Goal: Information Seeking & Learning: Learn about a topic

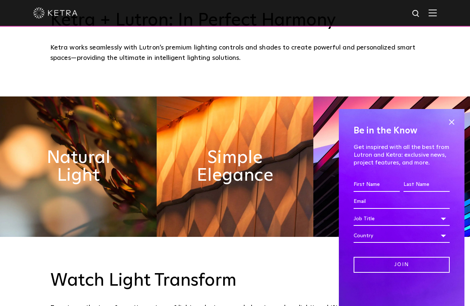
scroll to position [332, 0]
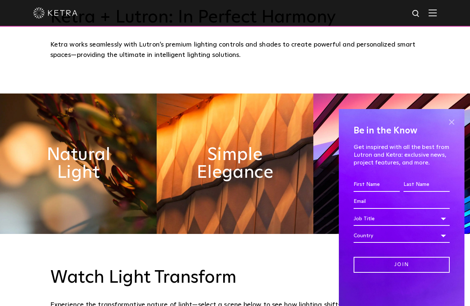
click at [452, 120] on span at bounding box center [451, 121] width 11 height 11
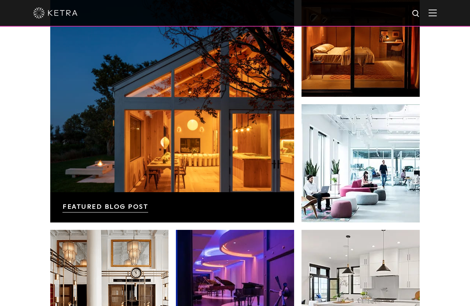
scroll to position [1231, 0]
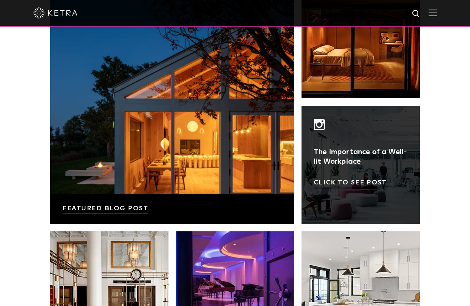
click at [324, 156] on link at bounding box center [360, 165] width 118 height 118
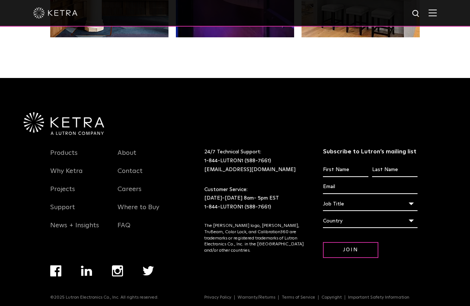
scroll to position [1552, 0]
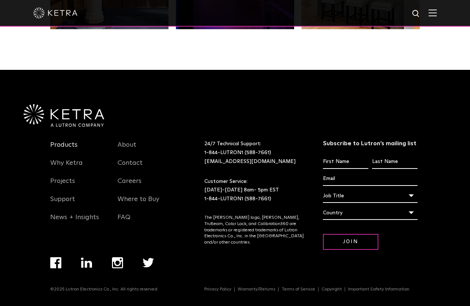
click at [66, 144] on link "Products" at bounding box center [63, 149] width 27 height 17
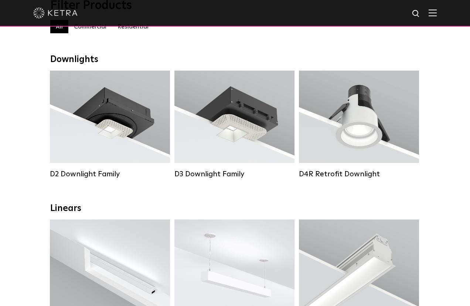
scroll to position [111, 0]
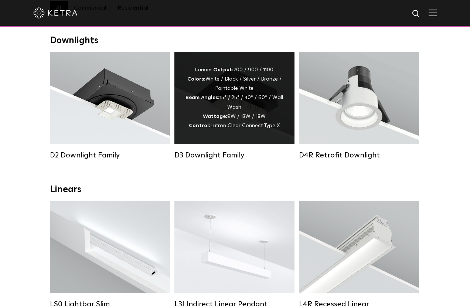
click at [216, 131] on div "Lumen Output: 700 / 900 / 1100 Colors: White / Black / Silver / Bronze / Painta…" at bounding box center [234, 98] width 120 height 92
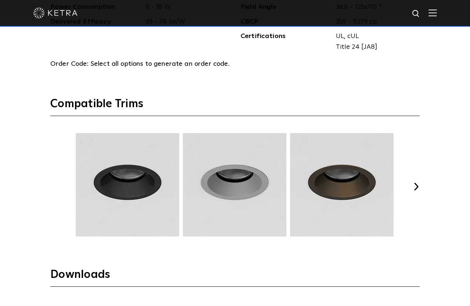
scroll to position [927, 0]
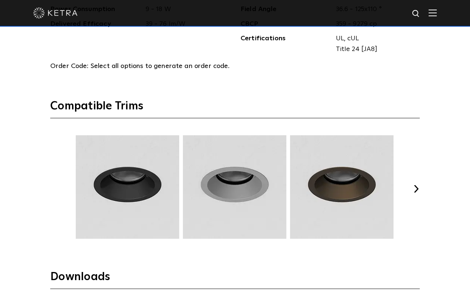
click at [417, 191] on button "Next" at bounding box center [415, 188] width 7 height 7
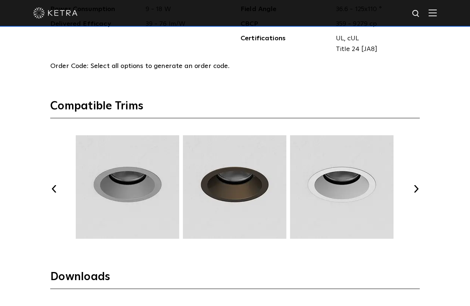
click at [417, 191] on button "Next" at bounding box center [415, 188] width 7 height 7
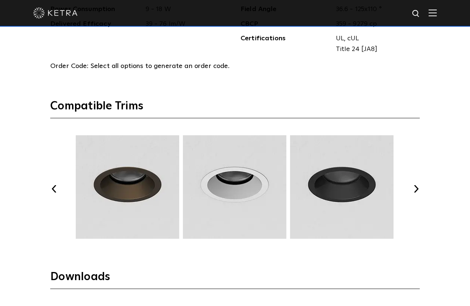
click at [417, 191] on button "Next" at bounding box center [415, 188] width 7 height 7
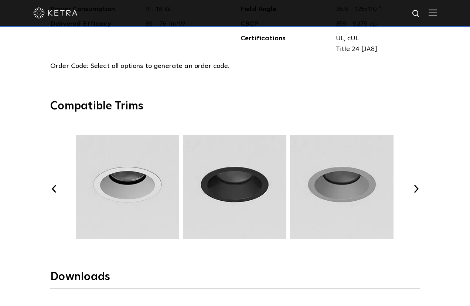
click at [417, 191] on button "Next" at bounding box center [415, 188] width 7 height 7
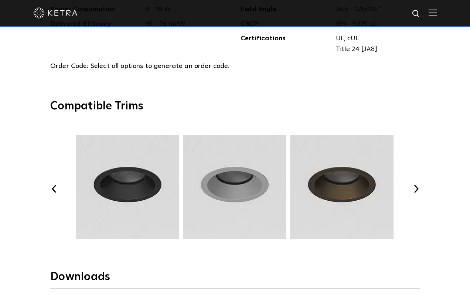
click at [417, 191] on button "Next" at bounding box center [415, 188] width 7 height 7
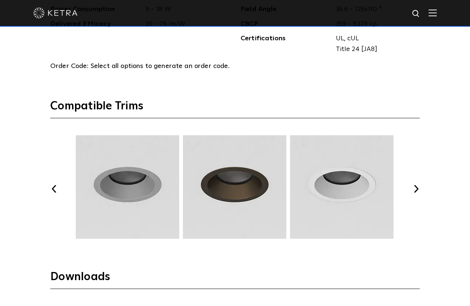
click at [417, 191] on button "Next" at bounding box center [415, 188] width 7 height 7
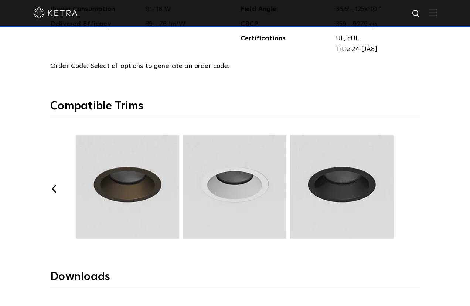
click at [417, 191] on button "Next" at bounding box center [415, 188] width 7 height 7
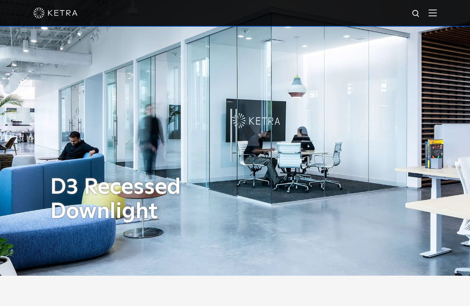
scroll to position [0, 0]
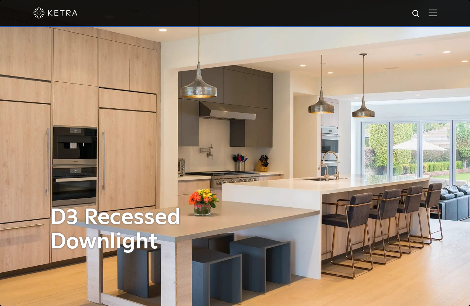
click at [60, 14] on img at bounding box center [55, 12] width 44 height 11
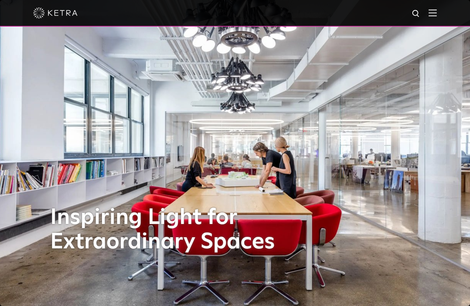
click at [433, 14] on img at bounding box center [433, 12] width 8 height 7
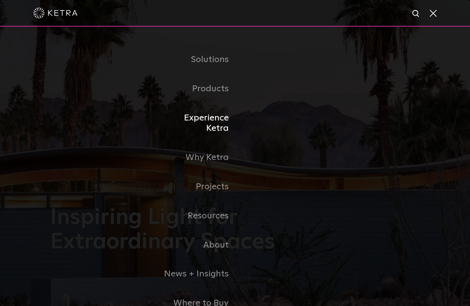
click at [205, 120] on link "Experience Ketra" at bounding box center [197, 123] width 76 height 40
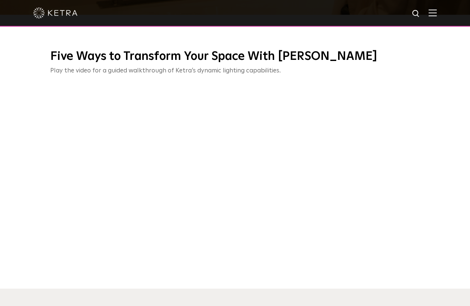
scroll to position [287, 0]
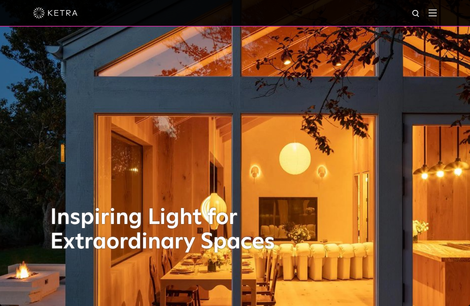
click at [433, 11] on img at bounding box center [433, 12] width 8 height 7
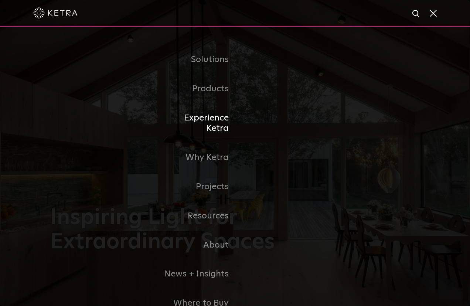
click at [214, 117] on link "Experience Ketra" at bounding box center [197, 123] width 76 height 40
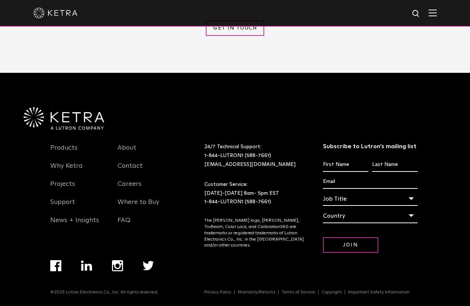
scroll to position [950, 0]
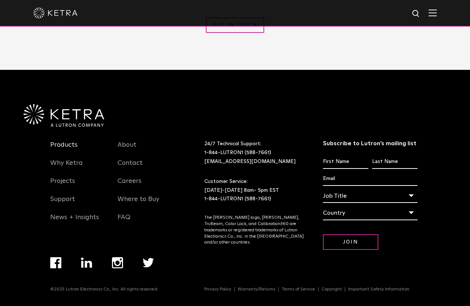
click at [71, 150] on link "Products" at bounding box center [63, 149] width 27 height 17
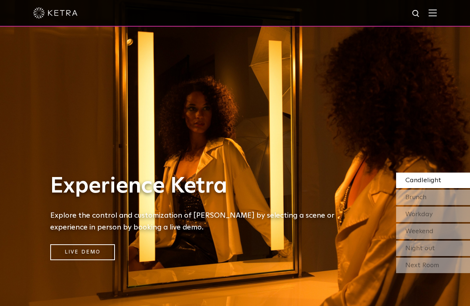
scroll to position [950, 0]
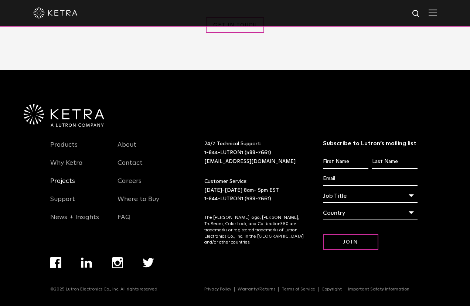
click at [64, 181] on link "Projects" at bounding box center [62, 185] width 25 height 17
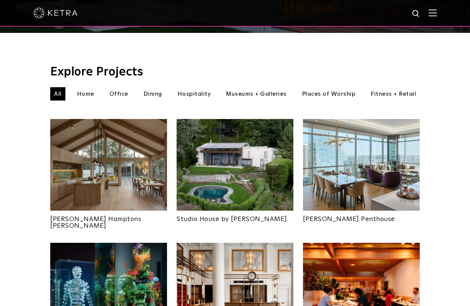
scroll to position [228, 0]
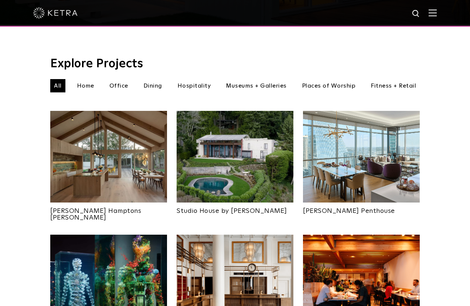
click at [320, 79] on li "Places of Worship" at bounding box center [328, 85] width 61 height 13
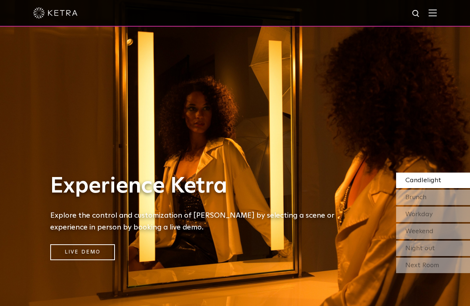
scroll to position [950, 0]
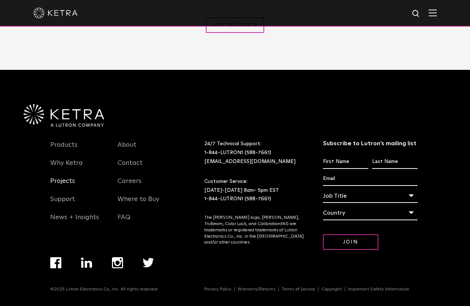
click at [69, 182] on link "Projects" at bounding box center [62, 185] width 25 height 17
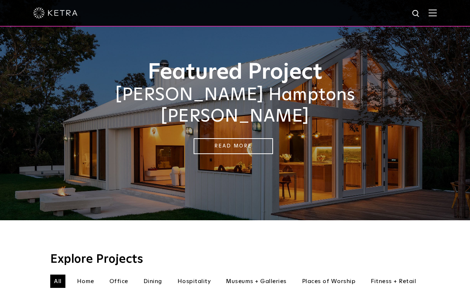
scroll to position [19, 0]
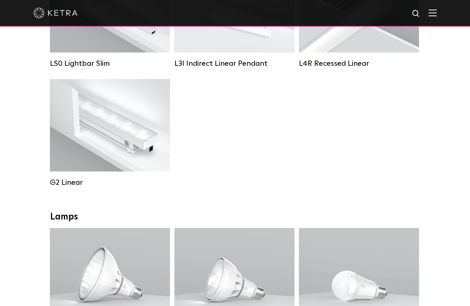
scroll to position [351, 0]
